Goal: Information Seeking & Learning: Compare options

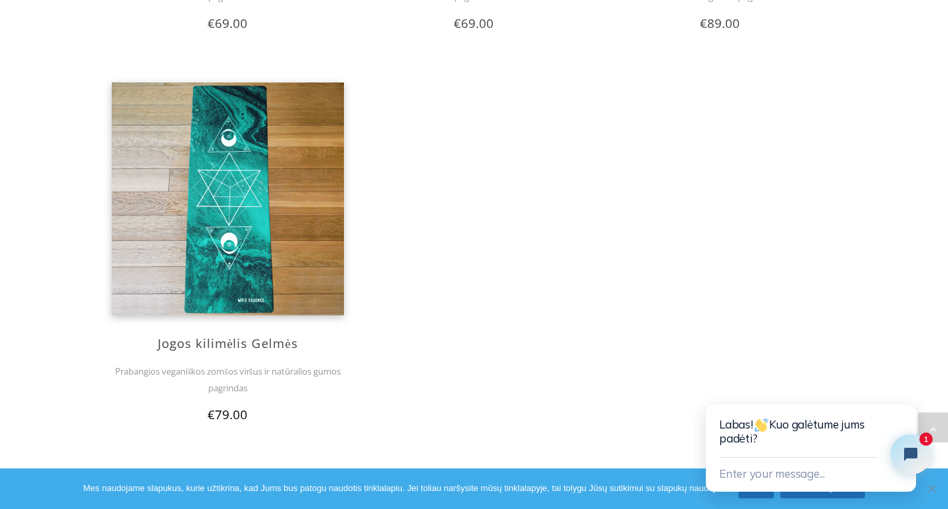
scroll to position [1969, 0]
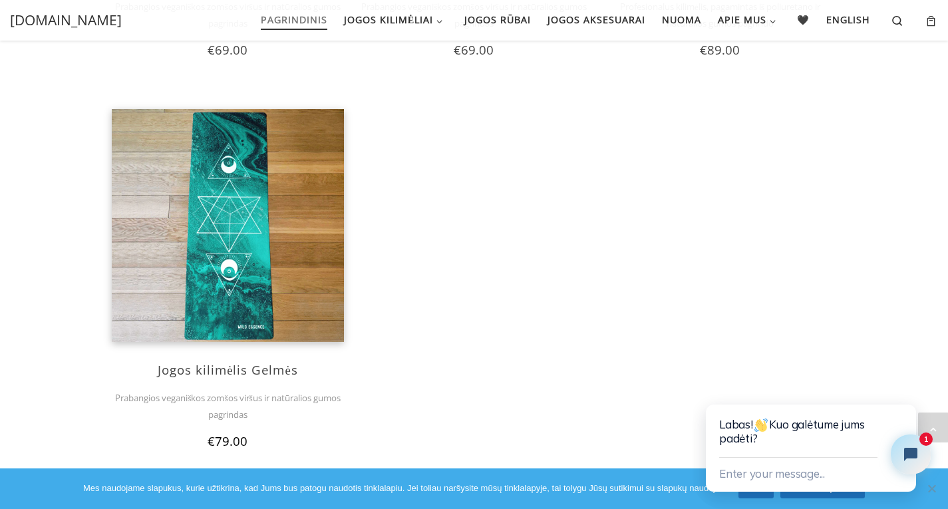
click at [255, 368] on span "Jogos kilimėlis Gelmės" at bounding box center [228, 369] width 140 height 17
drag, startPoint x: 249, startPoint y: 409, endPoint x: 244, endPoint y: 387, distance: 21.8
click at [248, 409] on p "Prabangios veganiškos zomšos viršus ir natūralios gumos pagrindas" at bounding box center [228, 405] width 233 height 33
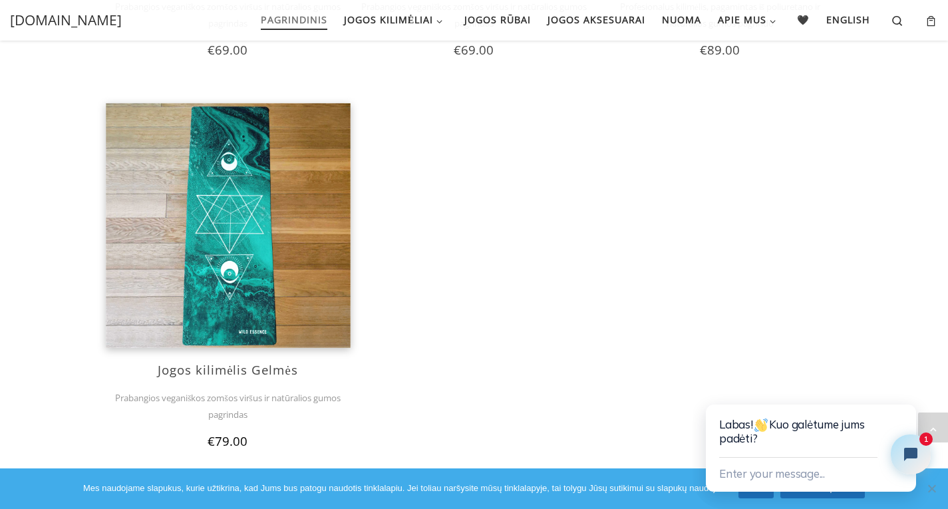
click at [246, 294] on img at bounding box center [228, 226] width 244 height 244
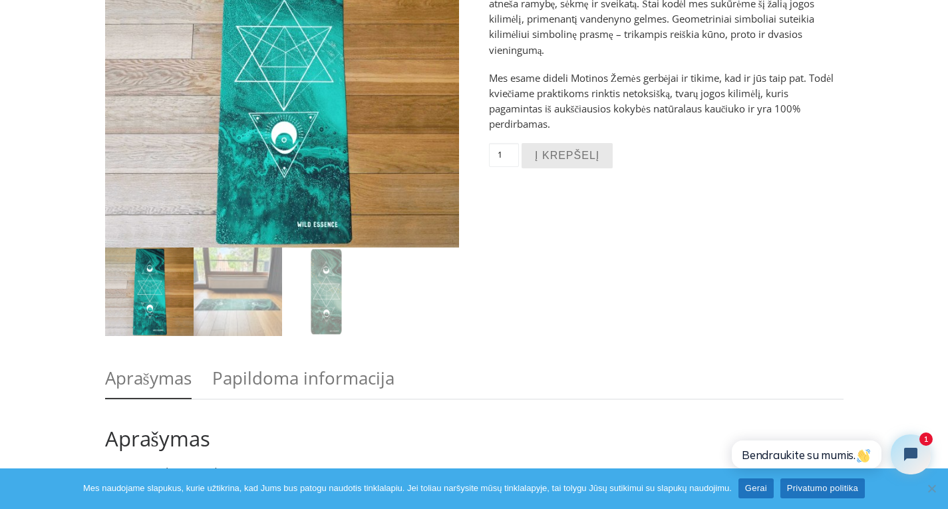
scroll to position [240, 0]
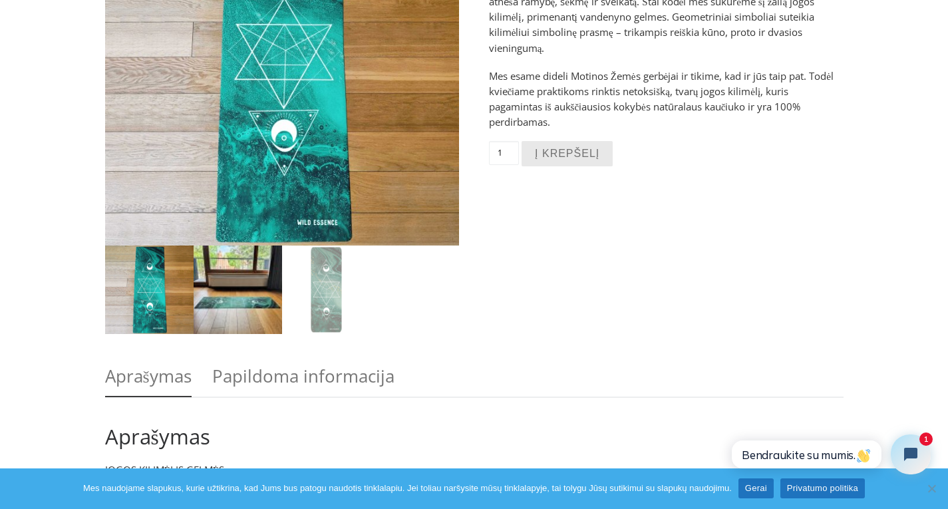
click at [197, 305] on img at bounding box center [238, 290] width 88 height 88
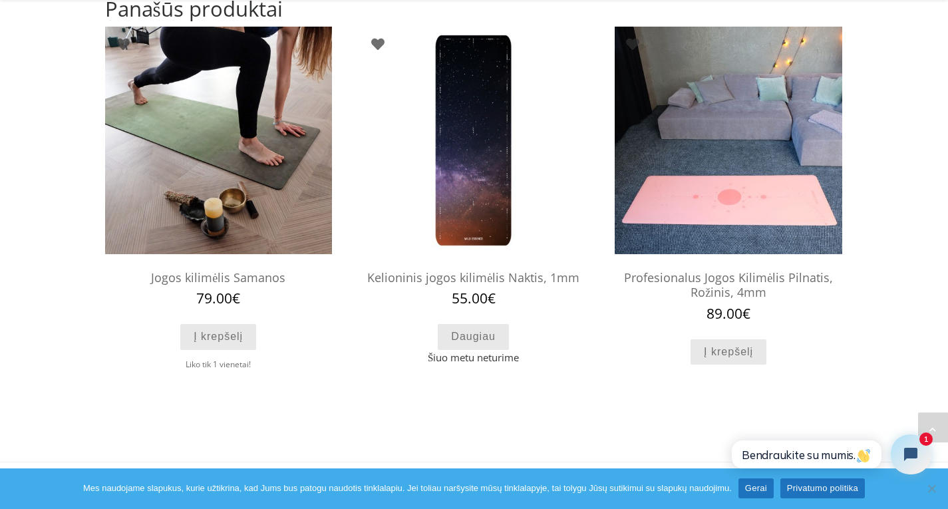
scroll to position [1812, 0]
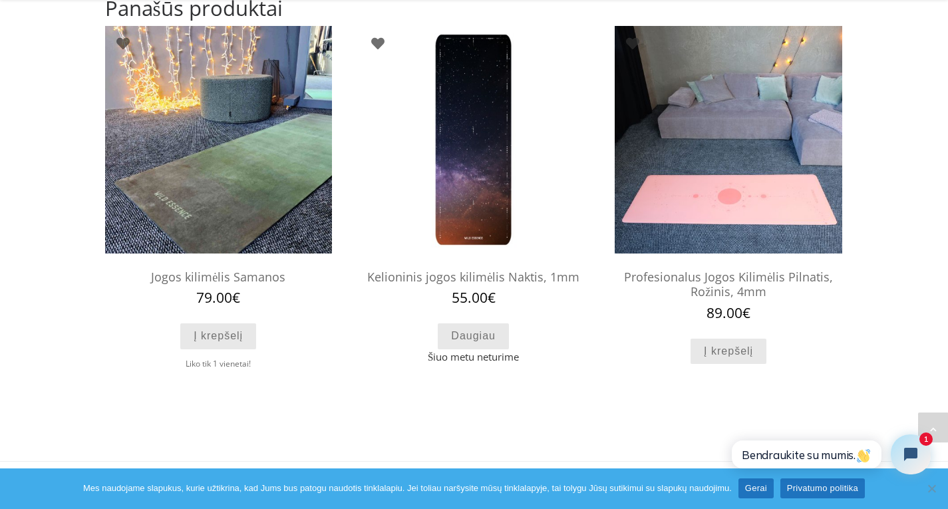
click at [262, 156] on img at bounding box center [218, 139] width 227 height 227
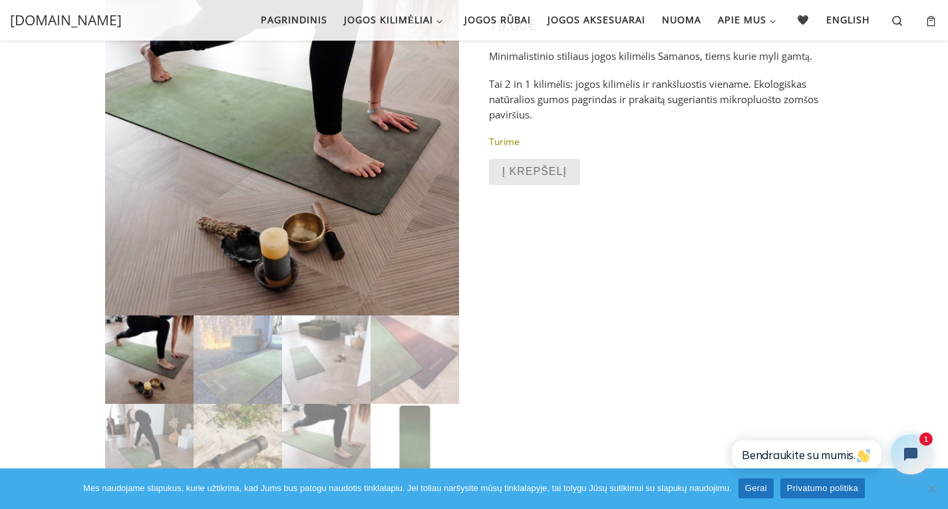
scroll to position [160, 0]
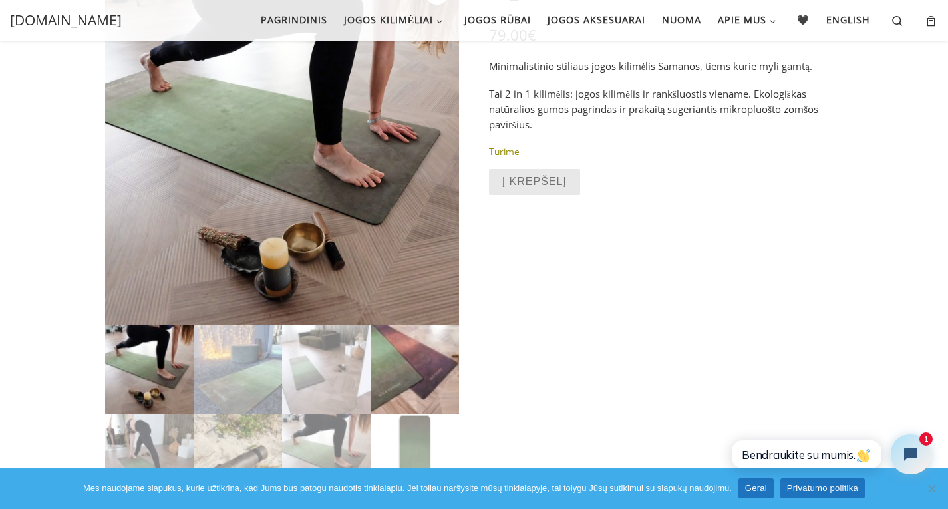
click at [413, 363] on img at bounding box center [415, 369] width 88 height 88
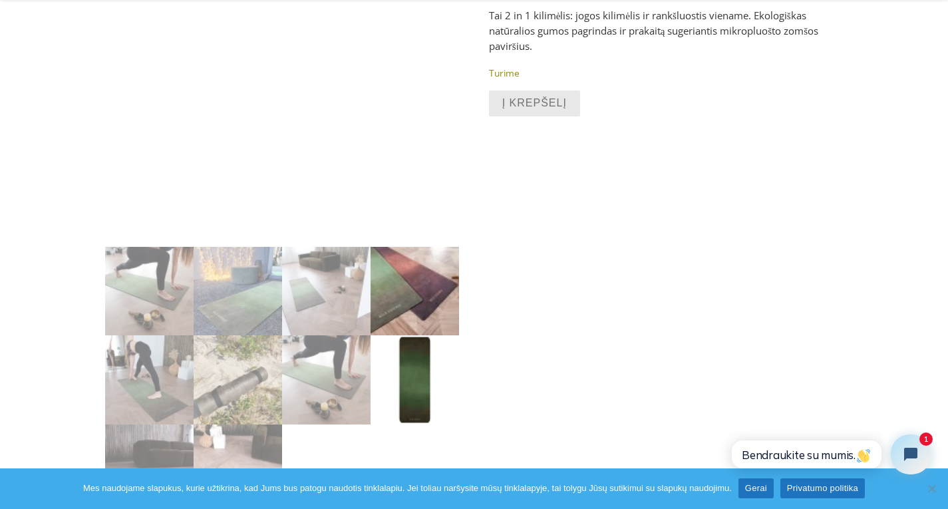
scroll to position [240, 0]
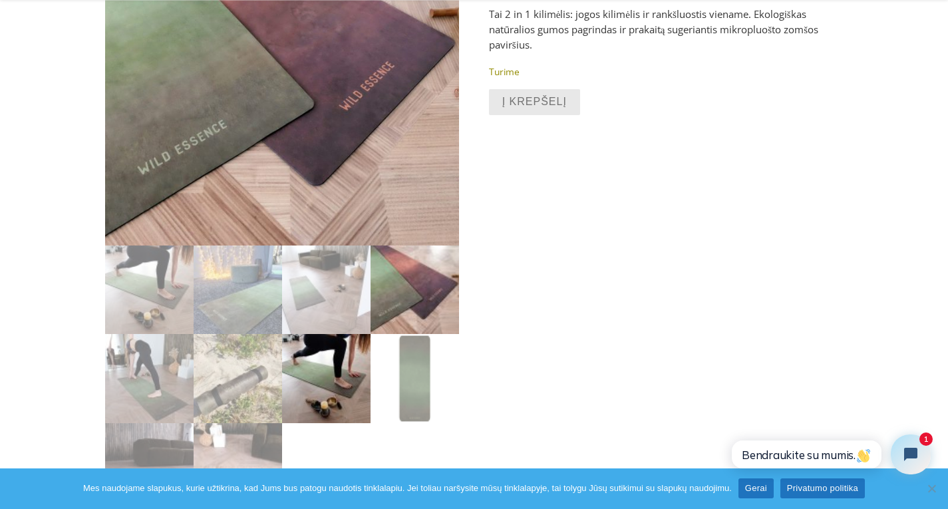
click at [336, 388] on img at bounding box center [326, 378] width 88 height 88
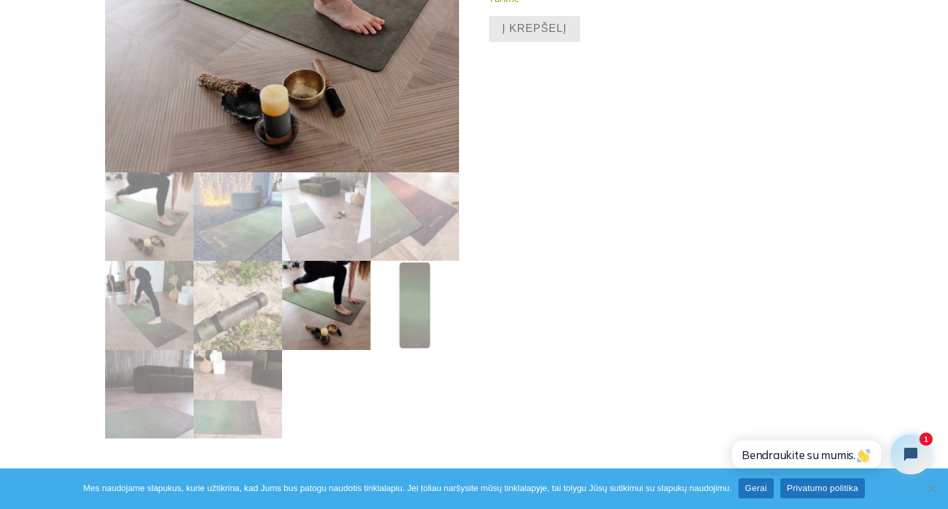
scroll to position [319, 0]
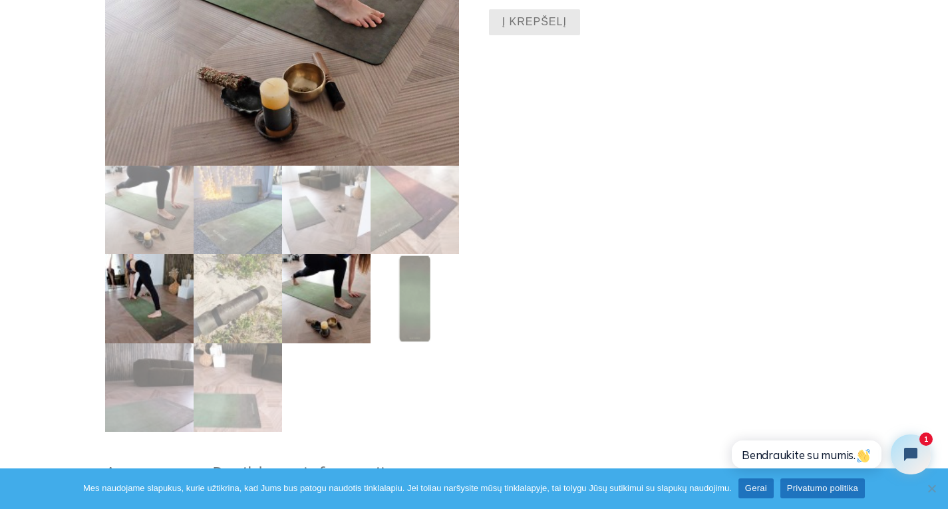
click at [130, 293] on img at bounding box center [149, 298] width 88 height 88
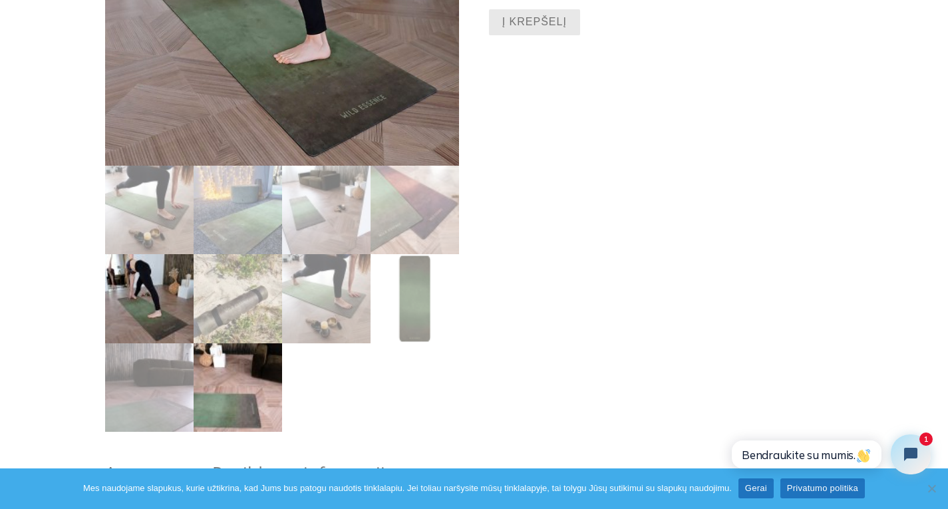
click at [242, 370] on img at bounding box center [238, 387] width 88 height 88
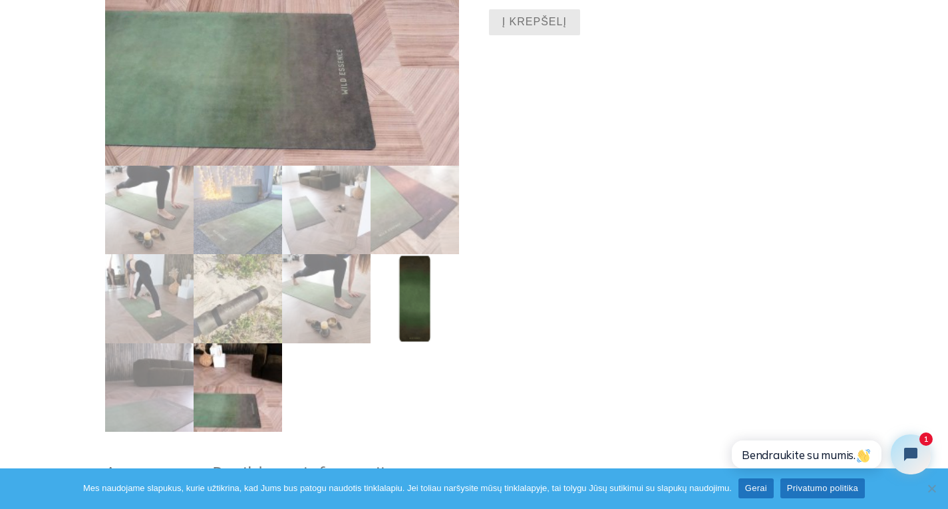
click at [440, 298] on img at bounding box center [415, 298] width 88 height 88
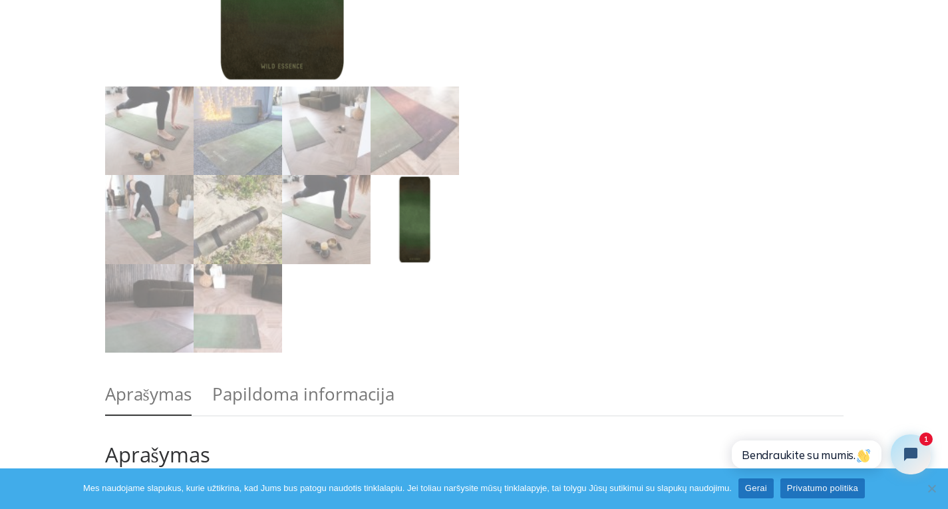
scroll to position [399, 0]
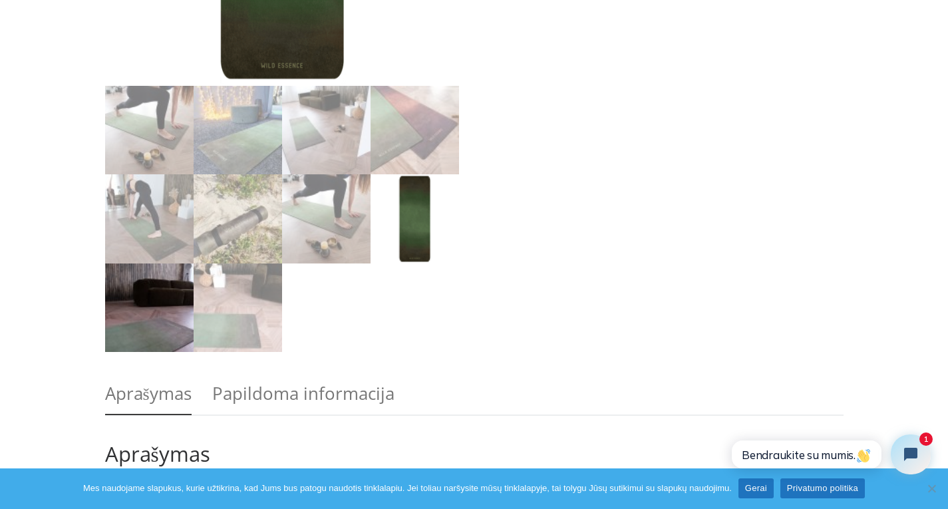
click at [163, 301] on img at bounding box center [149, 307] width 88 height 88
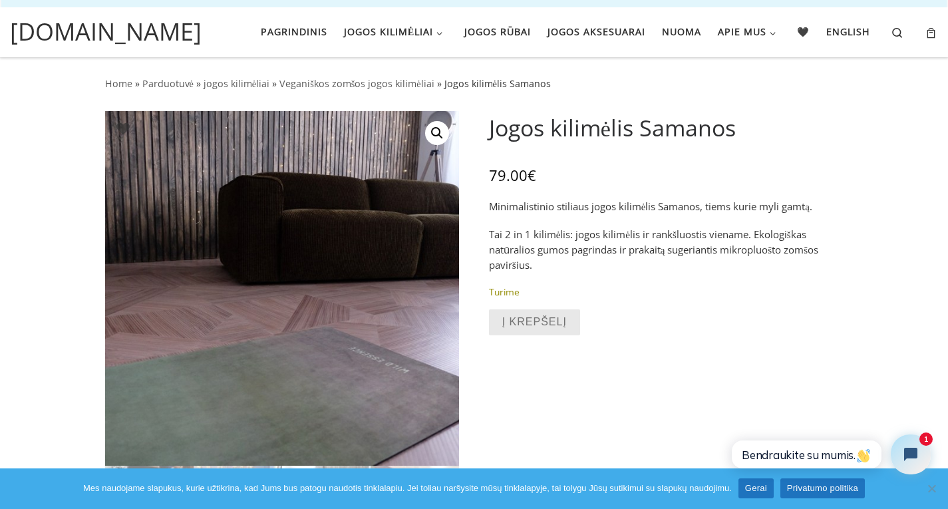
scroll to position [0, 0]
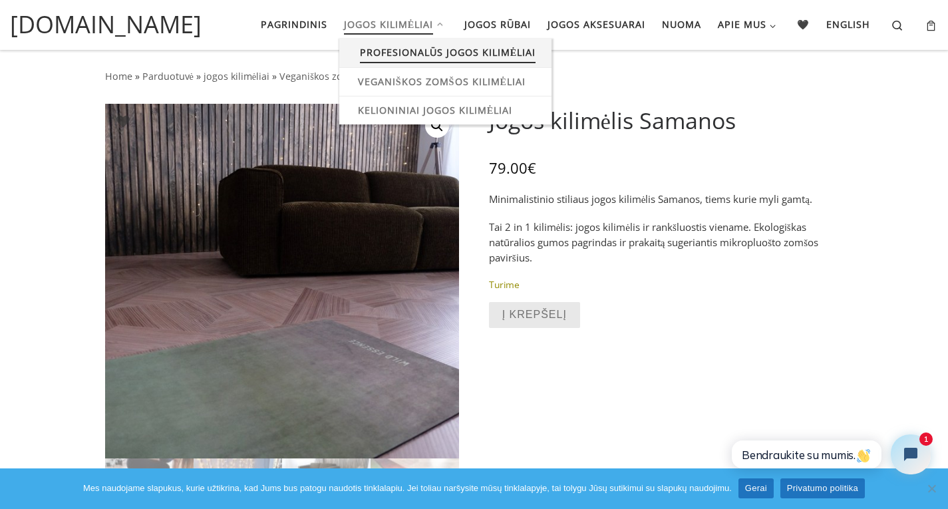
click at [427, 45] on span "Profesionalūs jogos kilimėliai" at bounding box center [448, 51] width 176 height 25
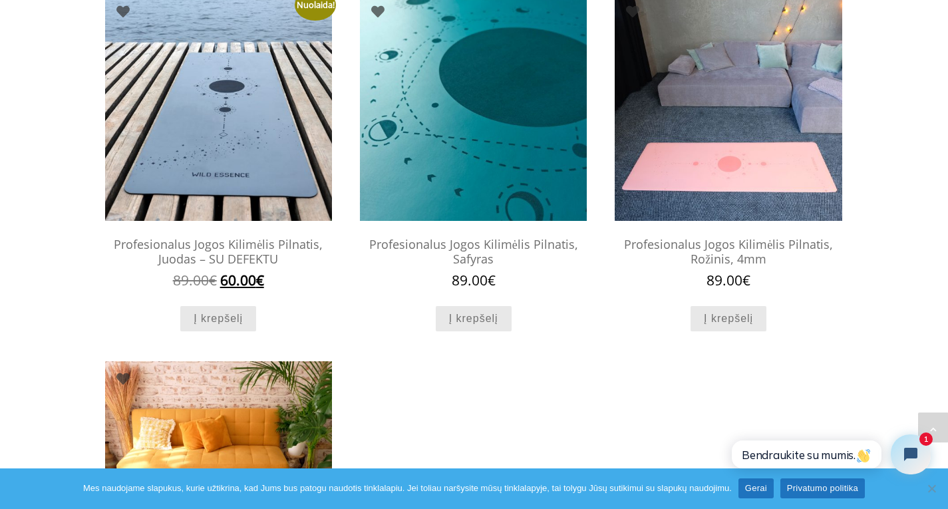
scroll to position [559, 0]
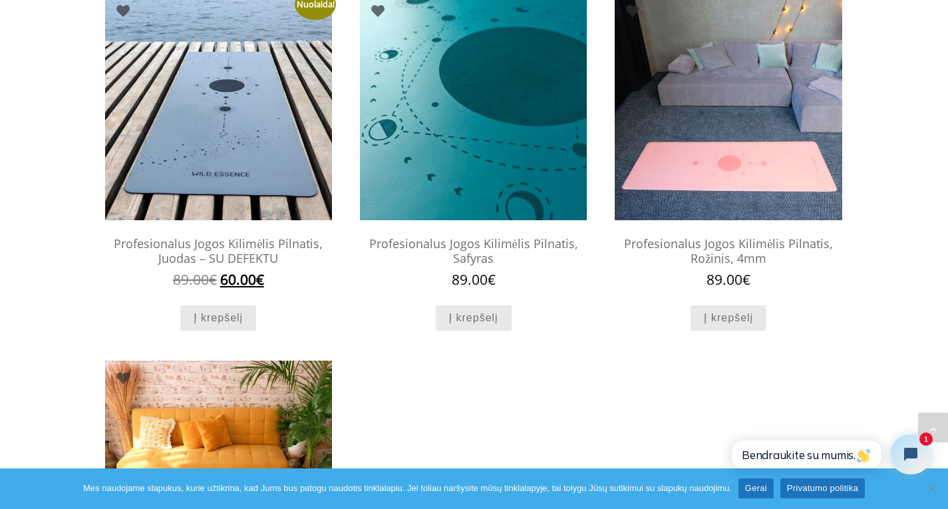
click at [272, 247] on h2 "Profesionalus Jogos Kilimėlis Pilnatis, Juodas – SU DEFEKTU" at bounding box center [218, 251] width 227 height 42
click at [236, 248] on h2 "Profesionalus Jogos Kilimėlis Pilnatis, Juodas – SU DEFEKTU" at bounding box center [218, 251] width 227 height 42
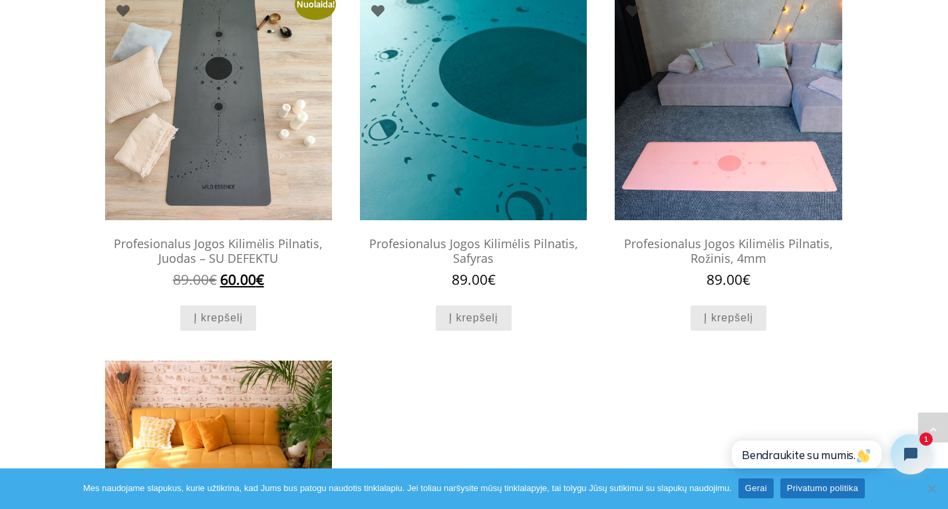
click at [257, 146] on img at bounding box center [218, 106] width 227 height 227
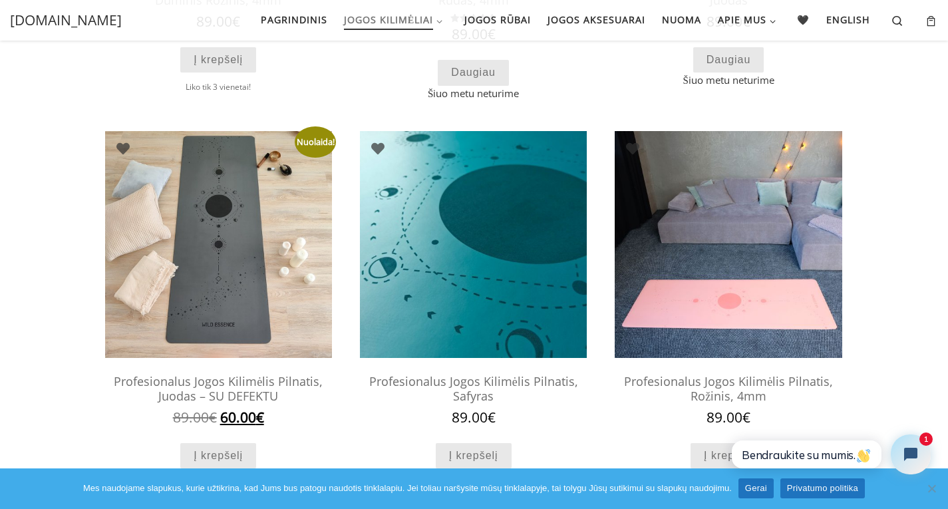
scroll to position [402, 0]
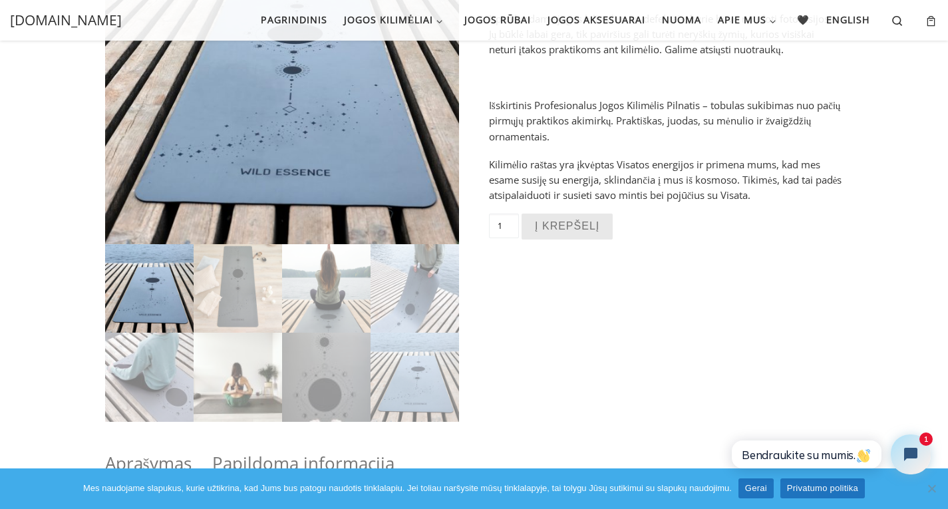
scroll to position [240, 0]
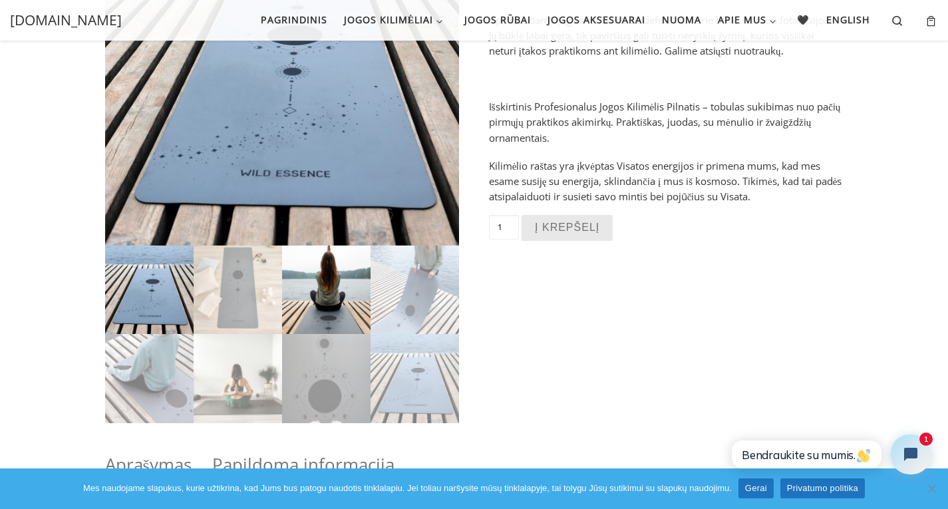
click at [346, 294] on img at bounding box center [326, 290] width 88 height 88
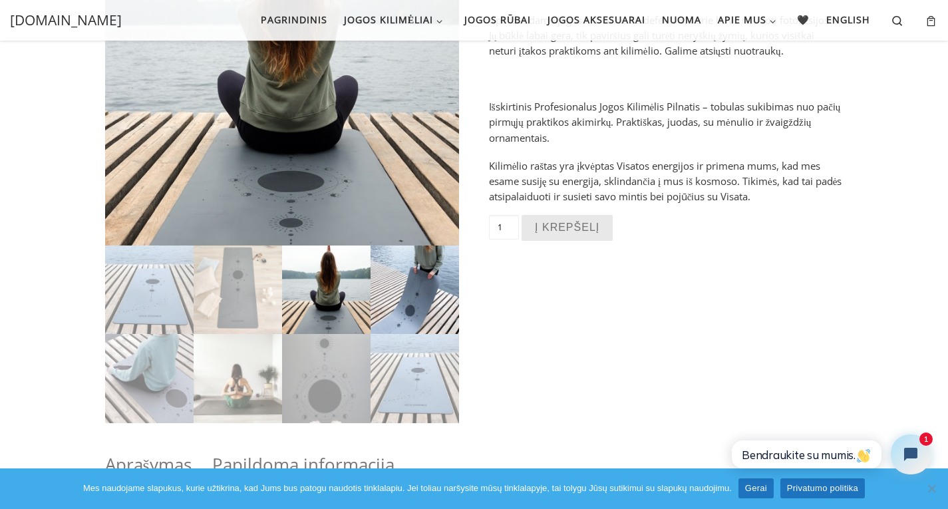
click at [402, 305] on img at bounding box center [415, 290] width 88 height 88
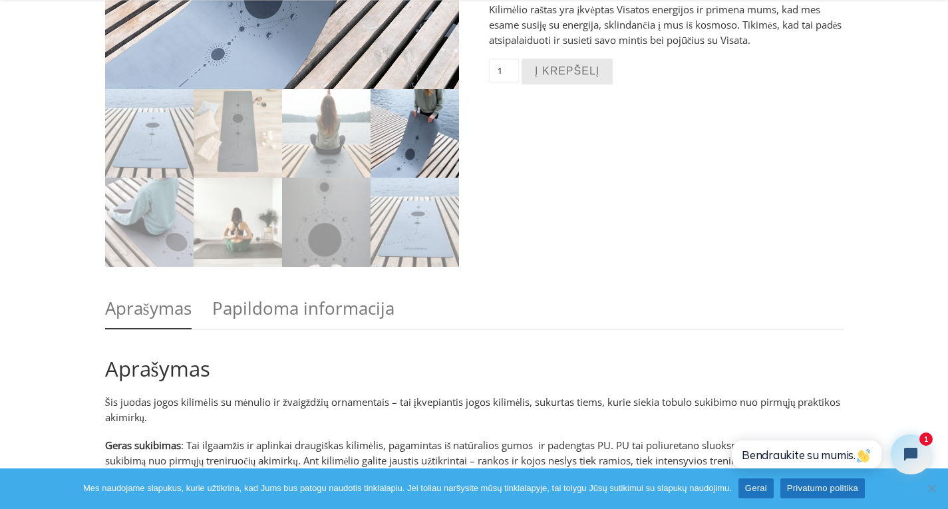
scroll to position [399, 0]
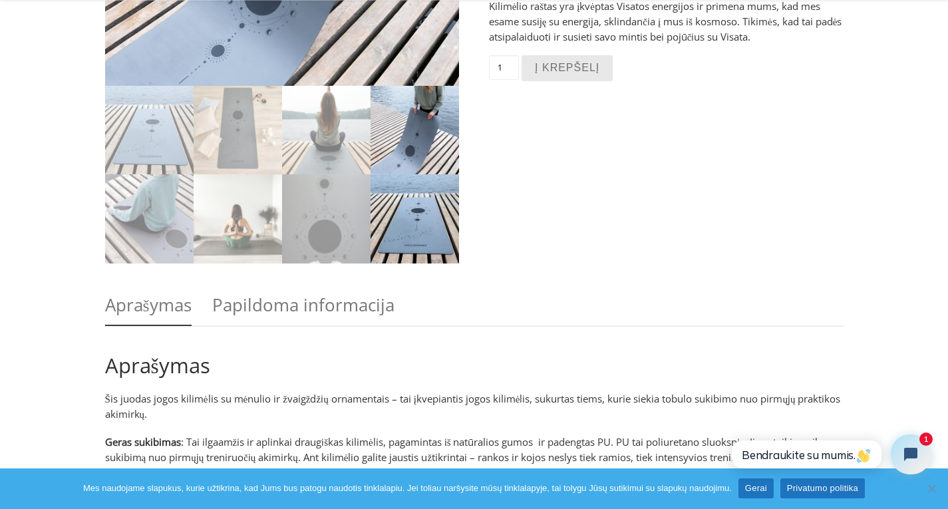
click at [424, 218] on img at bounding box center [415, 218] width 88 height 88
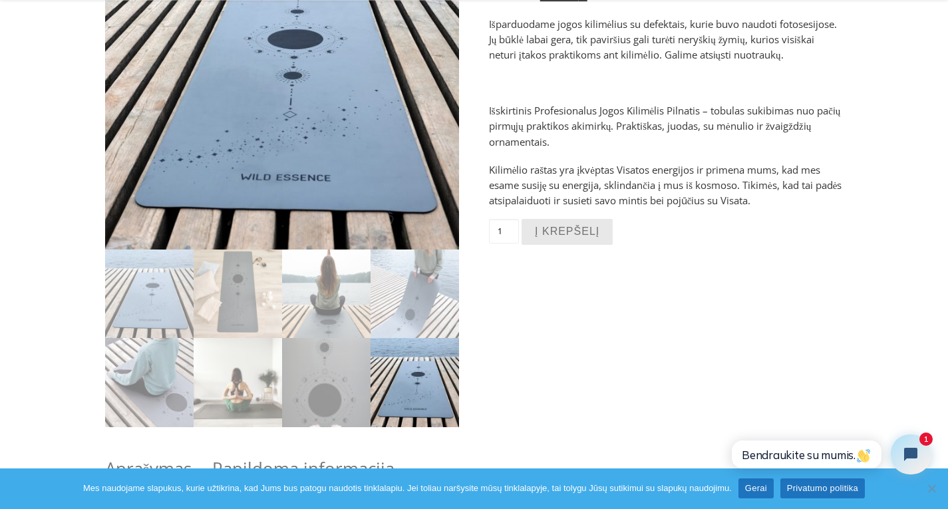
scroll to position [240, 0]
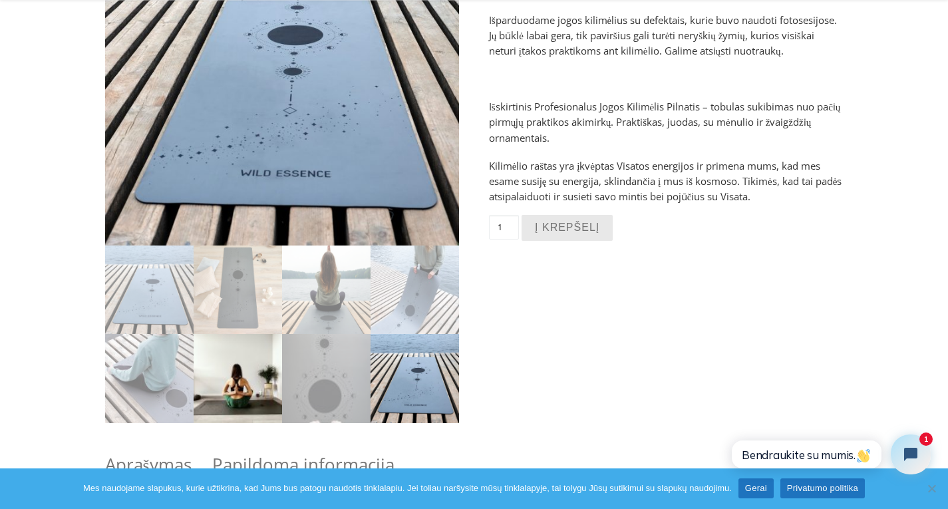
click at [274, 377] on img at bounding box center [238, 378] width 88 height 88
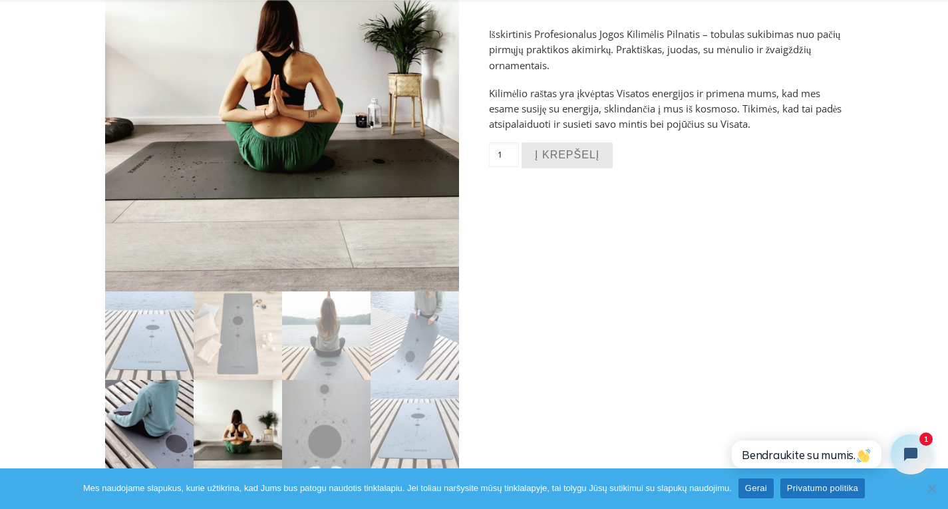
scroll to position [319, 0]
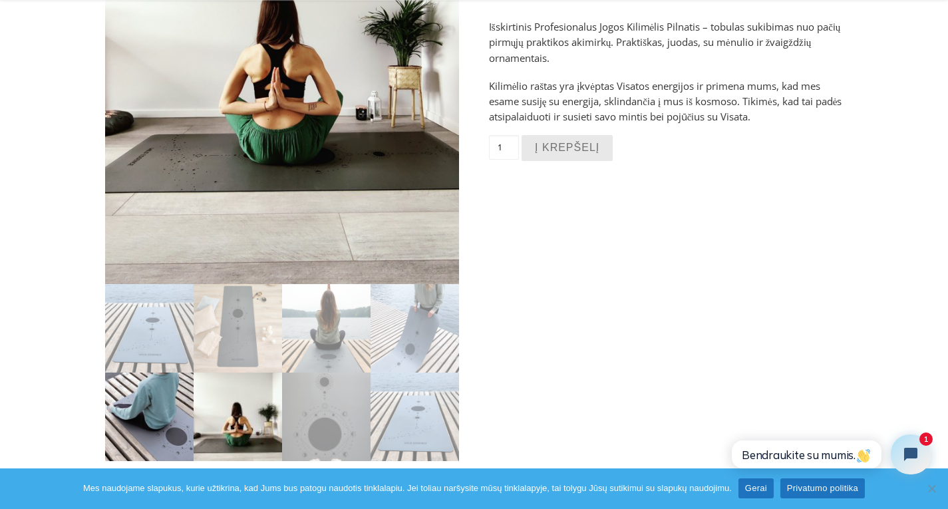
click at [124, 400] on img at bounding box center [149, 417] width 88 height 88
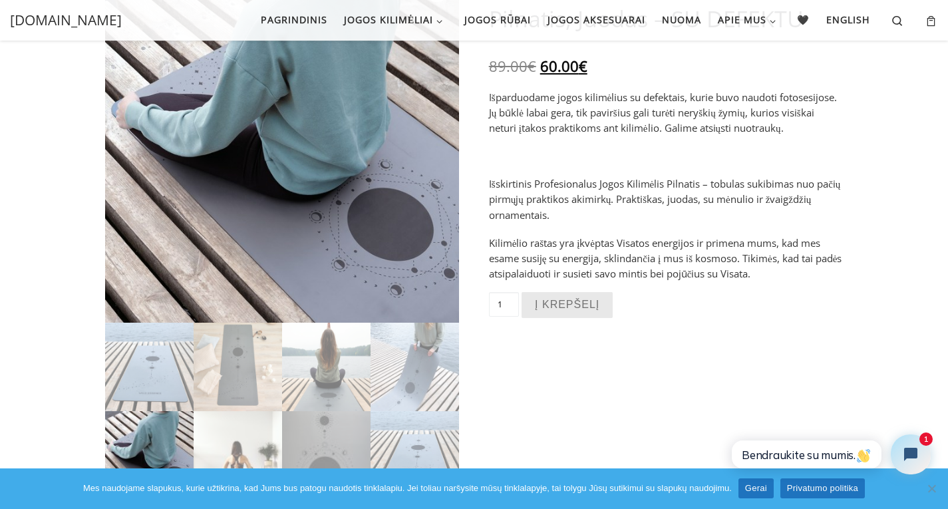
scroll to position [160, 0]
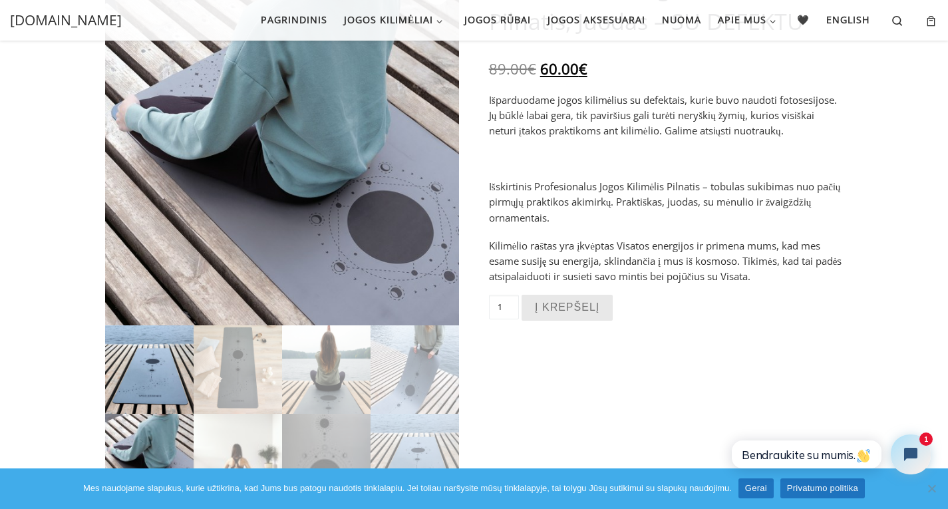
click at [134, 381] on img at bounding box center [149, 369] width 88 height 88
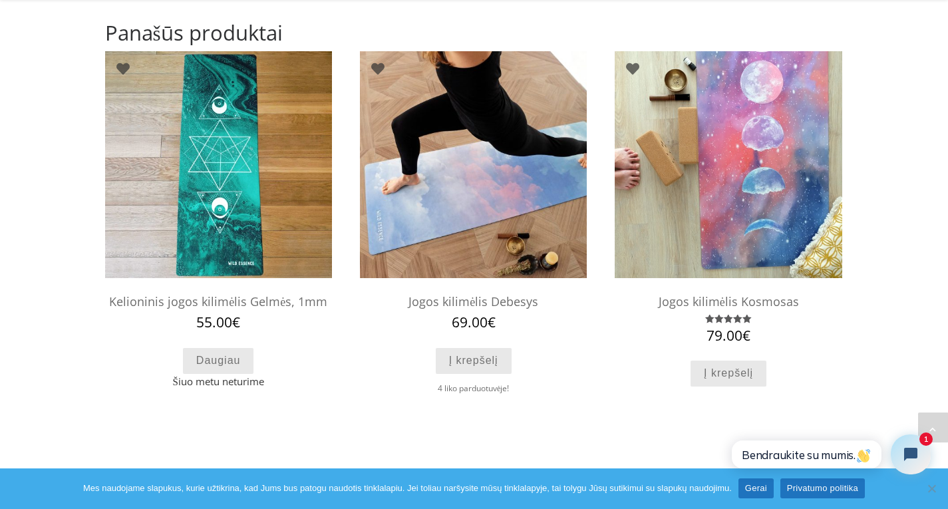
scroll to position [1677, 0]
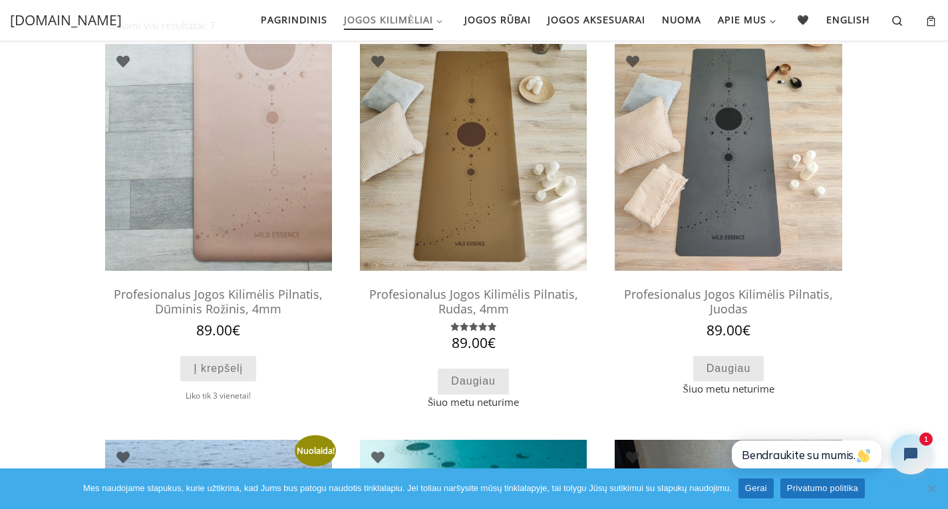
scroll to position [80, 0]
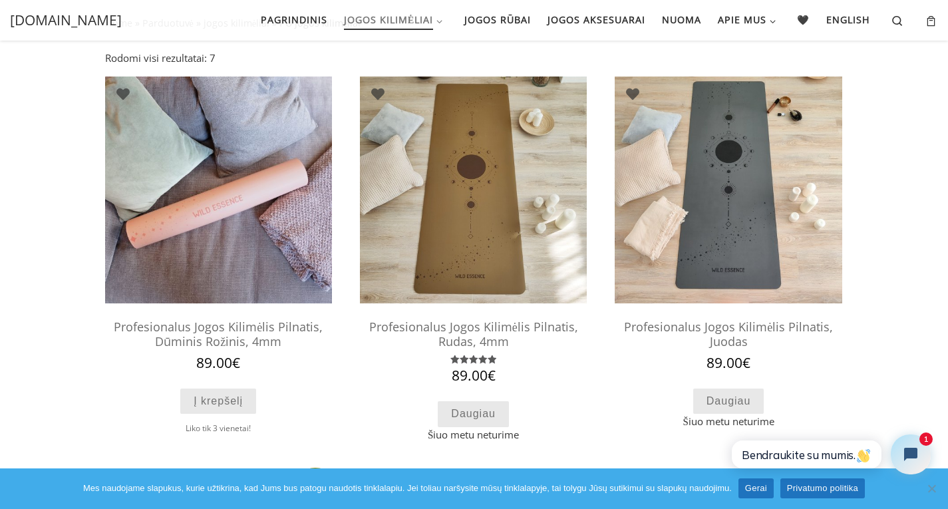
click at [274, 216] on img at bounding box center [218, 190] width 227 height 227
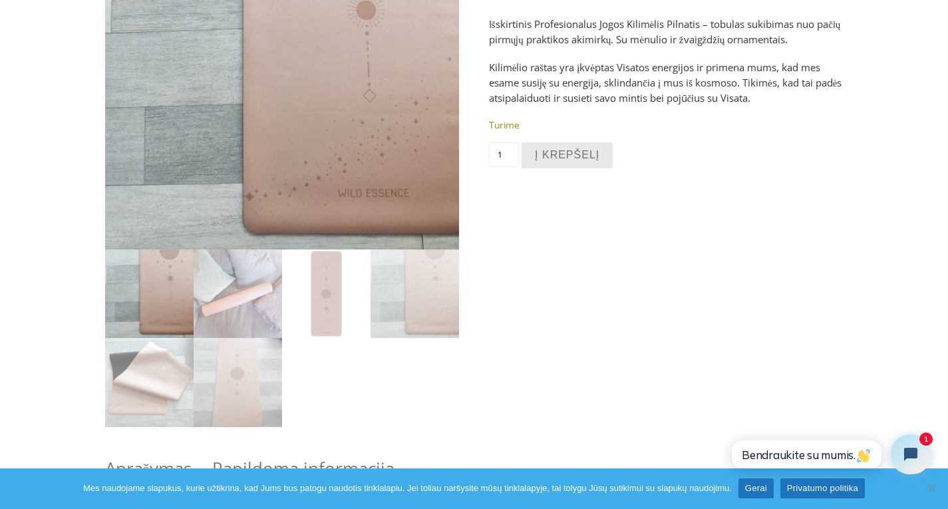
scroll to position [240, 0]
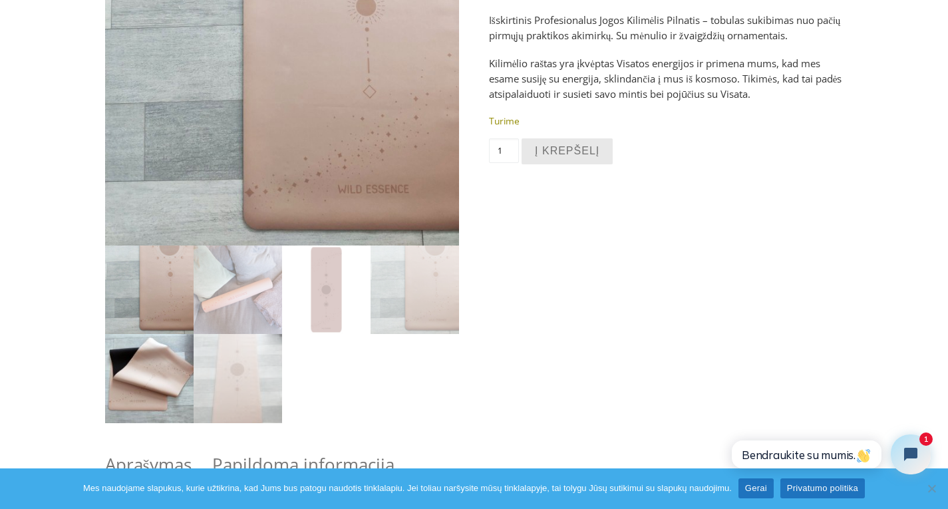
click at [142, 359] on img at bounding box center [149, 378] width 88 height 88
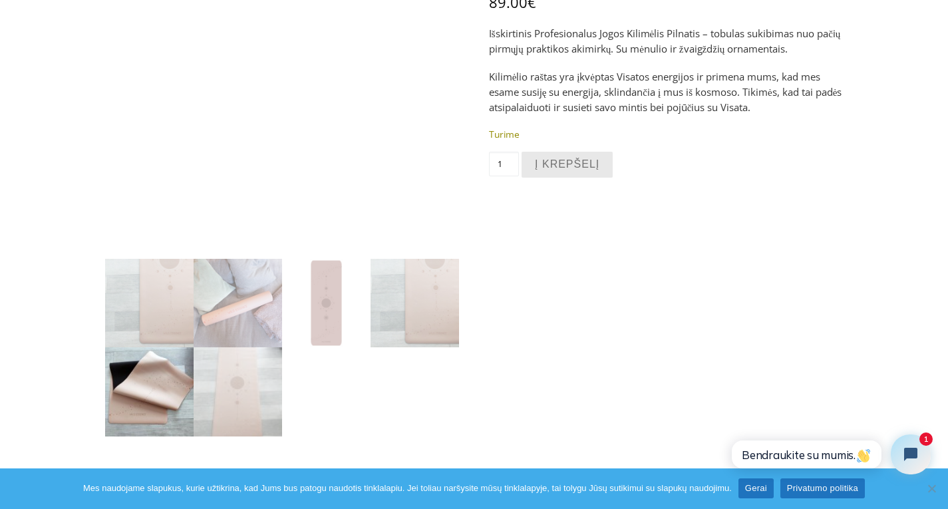
scroll to position [234, 0]
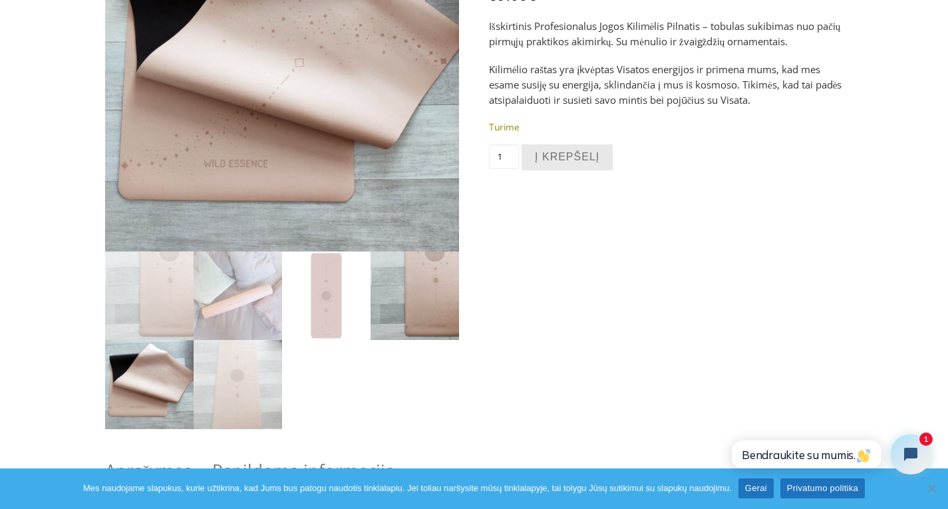
click at [438, 290] on img at bounding box center [415, 296] width 88 height 88
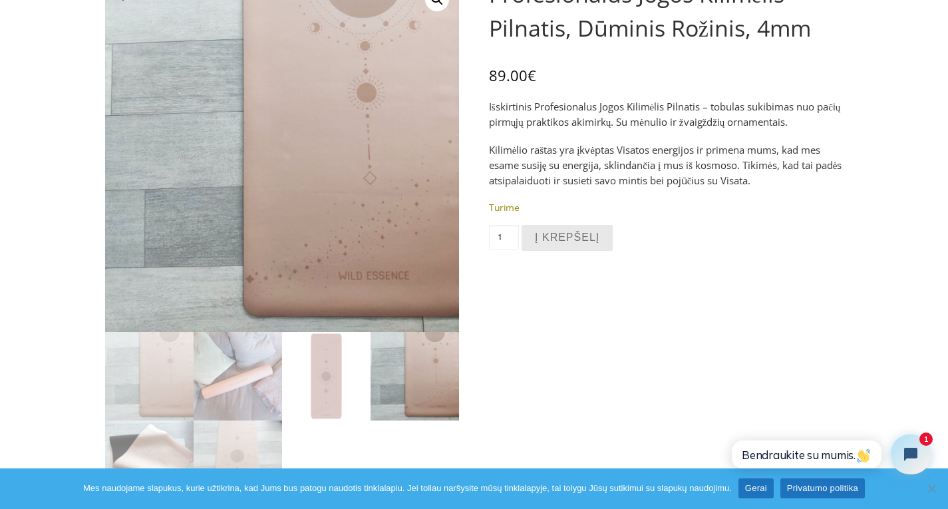
scroll to position [154, 0]
click at [333, 398] on img at bounding box center [326, 375] width 88 height 88
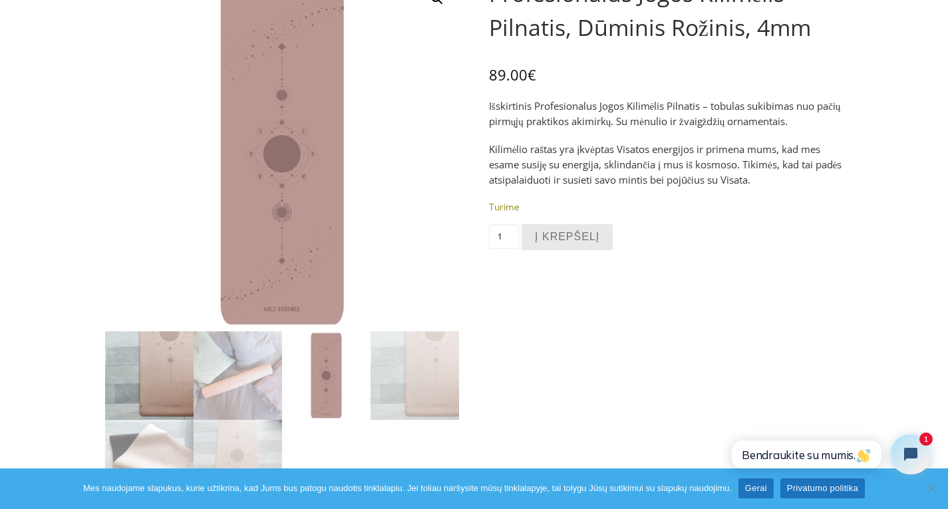
click at [171, 375] on img at bounding box center [149, 375] width 88 height 88
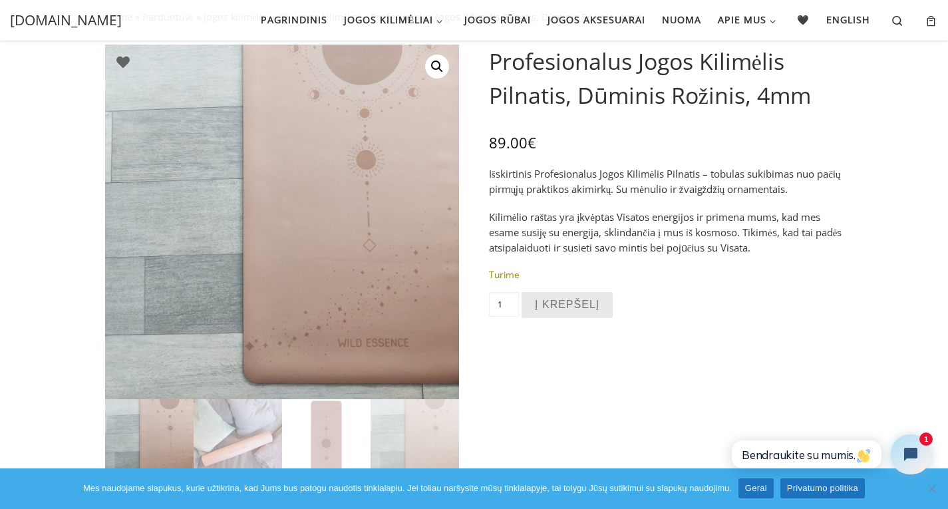
scroll to position [0, 0]
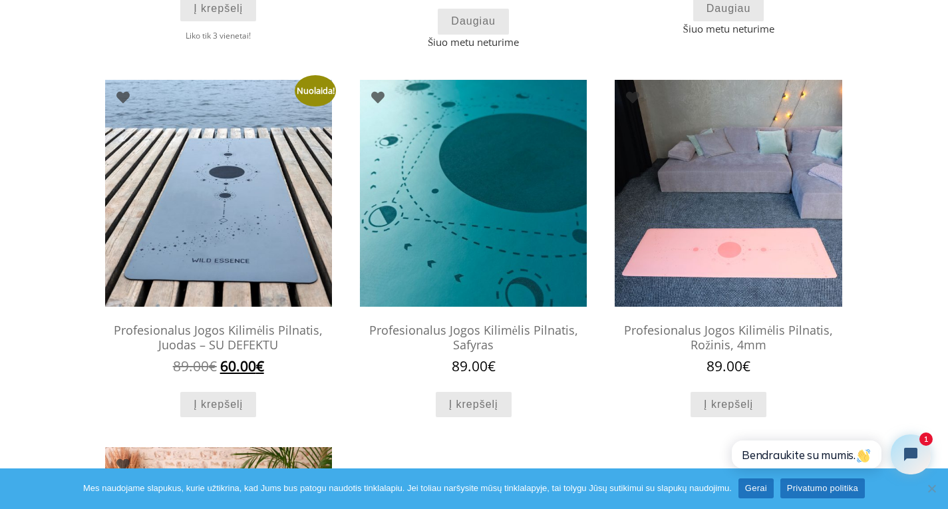
scroll to position [479, 0]
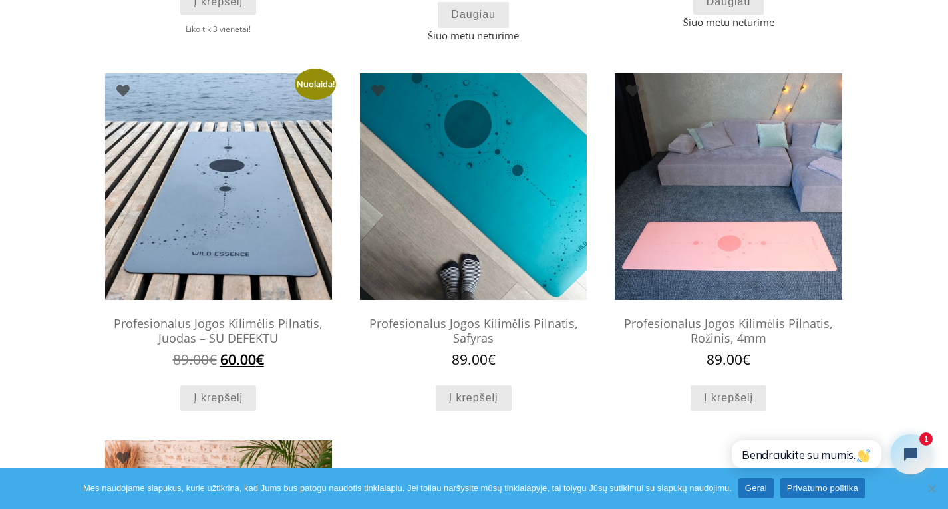
click at [434, 258] on img at bounding box center [473, 186] width 227 height 227
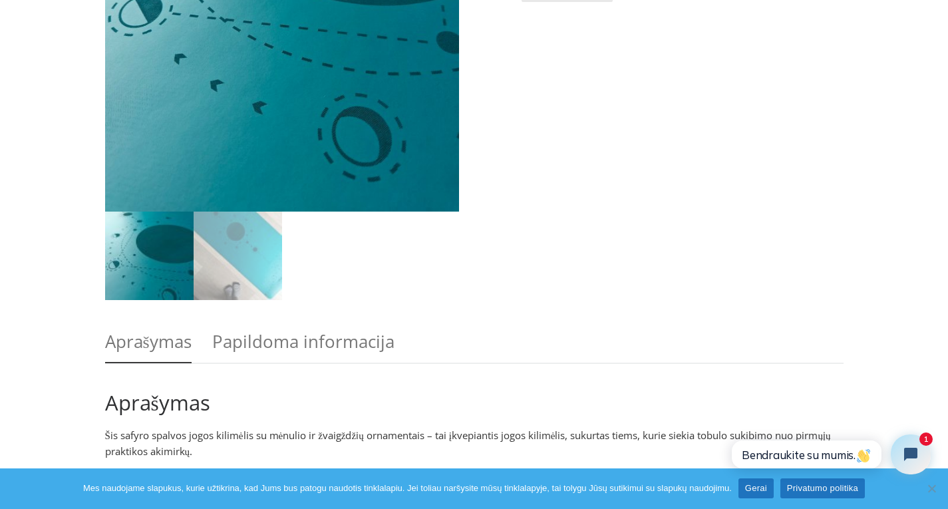
scroll to position [399, 0]
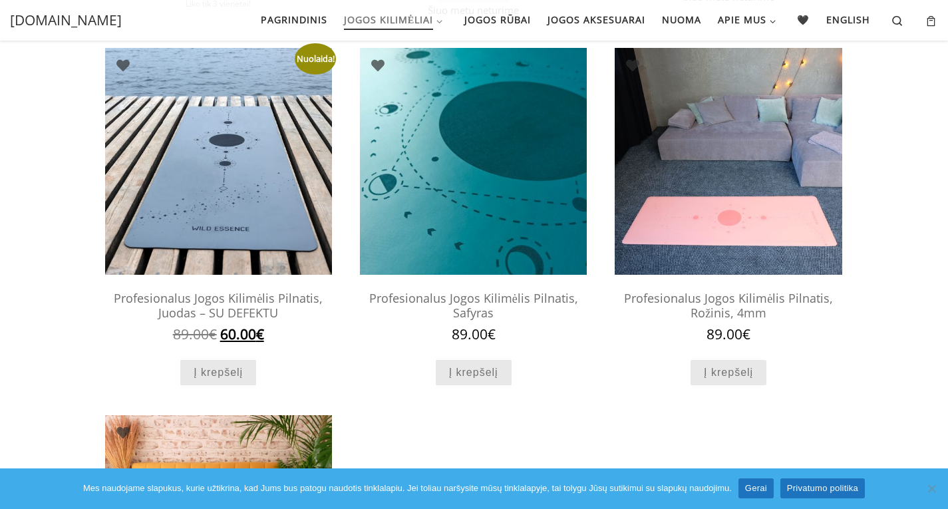
scroll to position [479, 0]
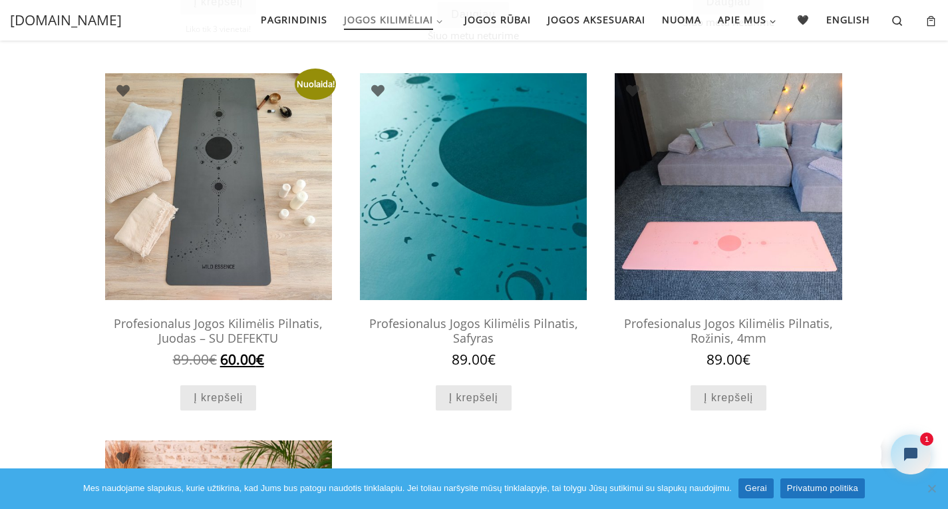
click at [249, 217] on img at bounding box center [218, 186] width 227 height 227
